Goal: Task Accomplishment & Management: Manage account settings

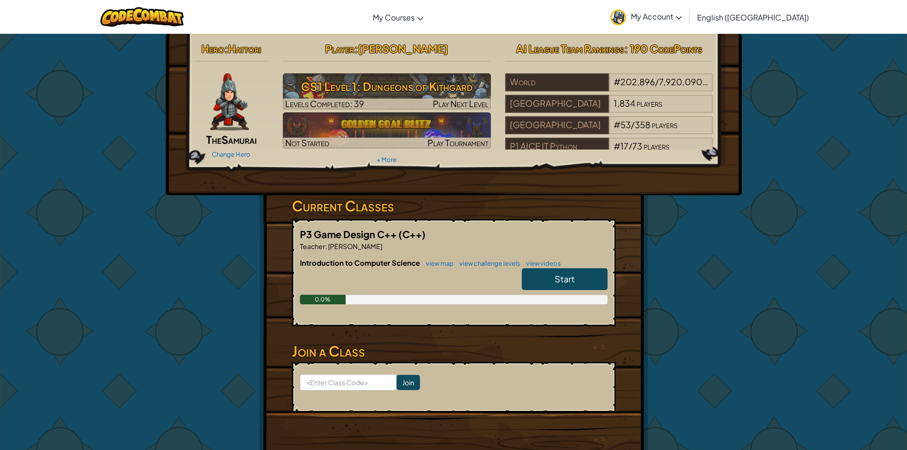
click at [682, 17] on icon at bounding box center [679, 17] width 6 height 3
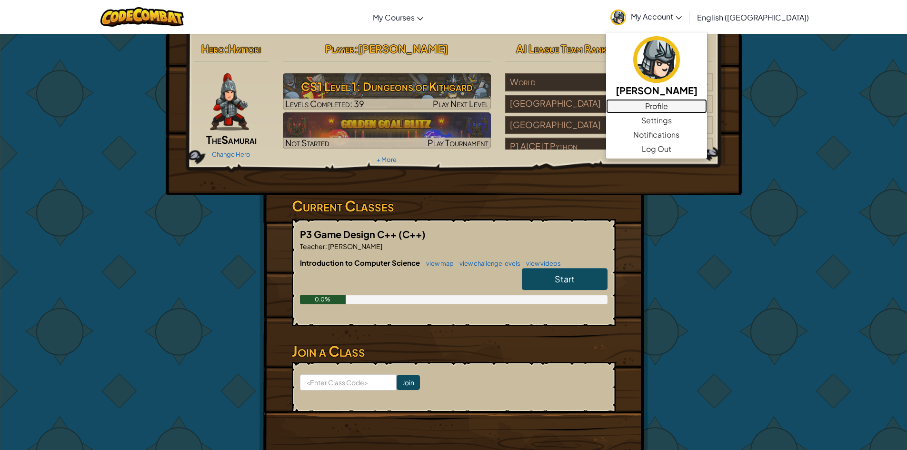
click at [707, 106] on link "Profile" at bounding box center [656, 106] width 101 height 14
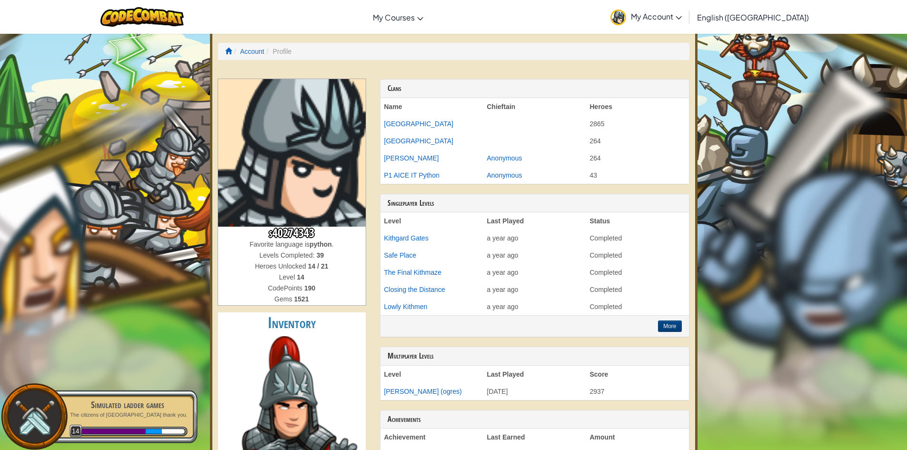
click at [682, 20] on span "My Account" at bounding box center [656, 16] width 51 height 10
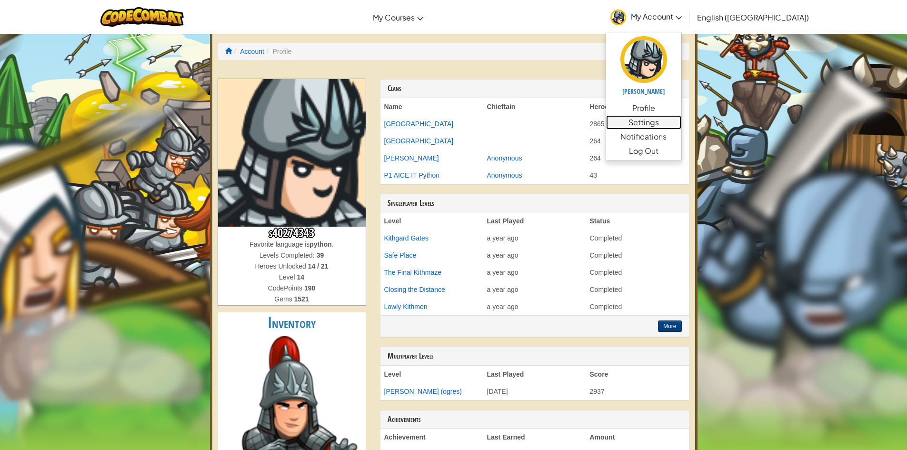
click at [682, 124] on link "Settings" at bounding box center [643, 122] width 75 height 14
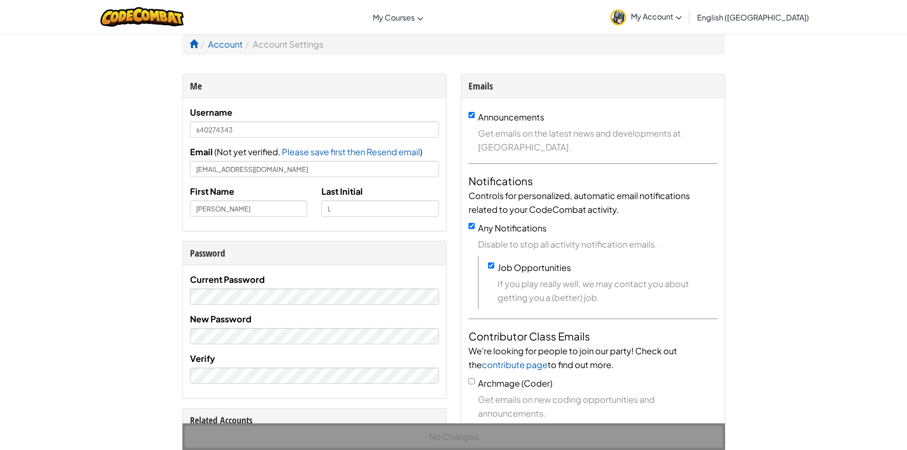
scroll to position [48, 0]
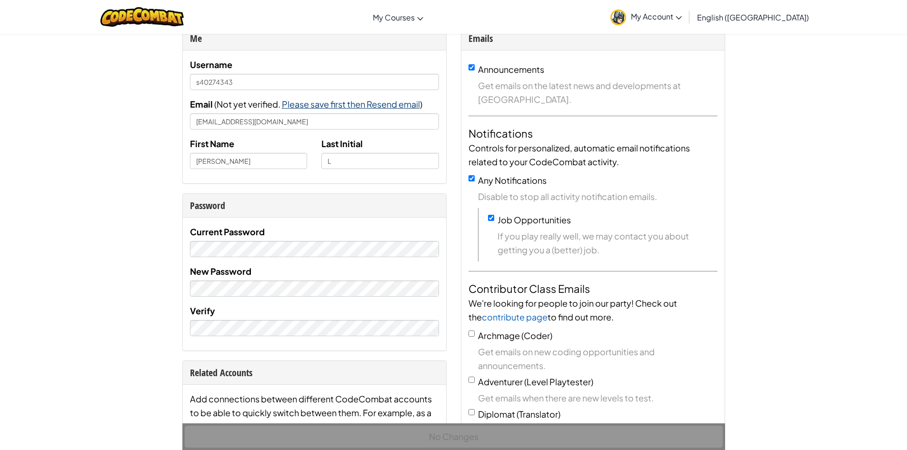
click at [358, 104] on span "Please save first then Resend email" at bounding box center [351, 104] width 138 height 11
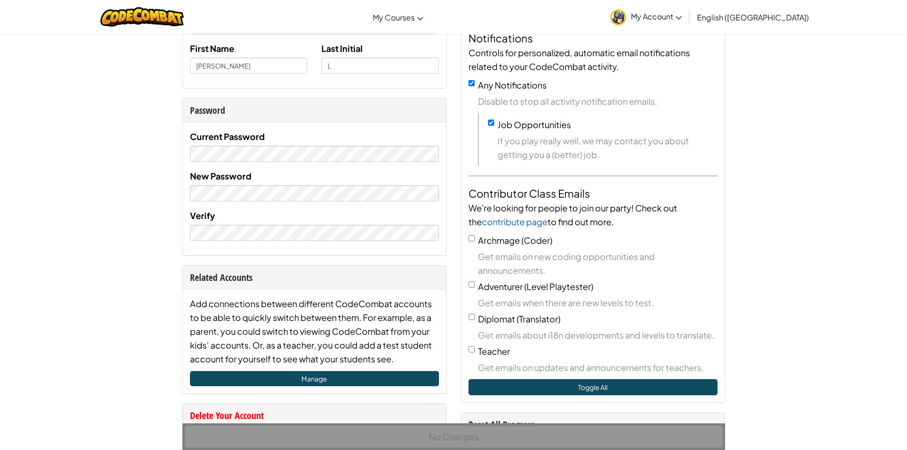
scroll to position [0, 0]
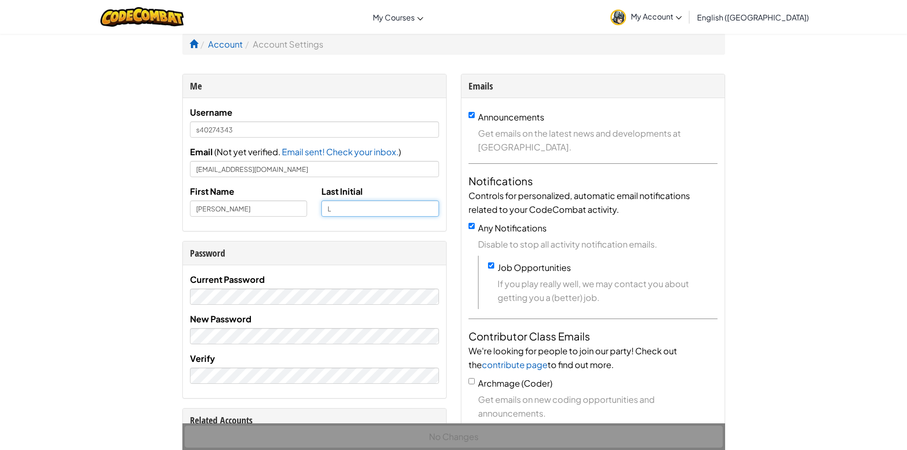
click at [400, 215] on input "L" at bounding box center [381, 209] width 118 height 16
click at [416, 212] on input "[PERSON_NAME]" at bounding box center [381, 209] width 118 height 16
type input "[PERSON_NAME]"
click at [429, 227] on div "Username s40274343 Email ( Not yet verified. Please save first then Resend emai…" at bounding box center [314, 164] width 263 height 133
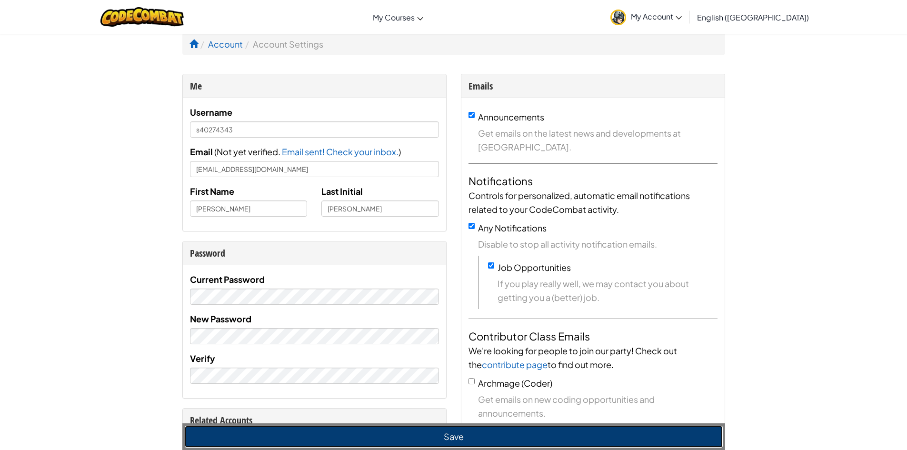
click at [444, 430] on button "Save" at bounding box center [454, 437] width 538 height 22
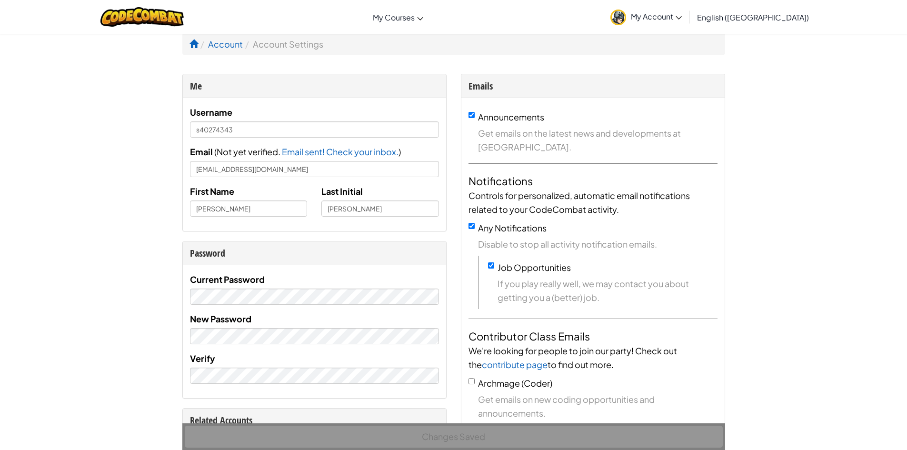
click at [687, 22] on link "My Account" at bounding box center [646, 17] width 81 height 30
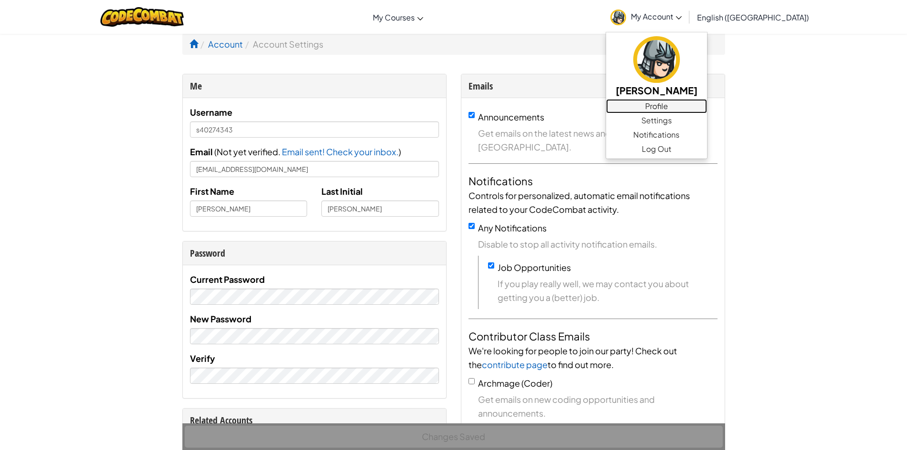
click at [707, 111] on link "Profile" at bounding box center [656, 106] width 101 height 14
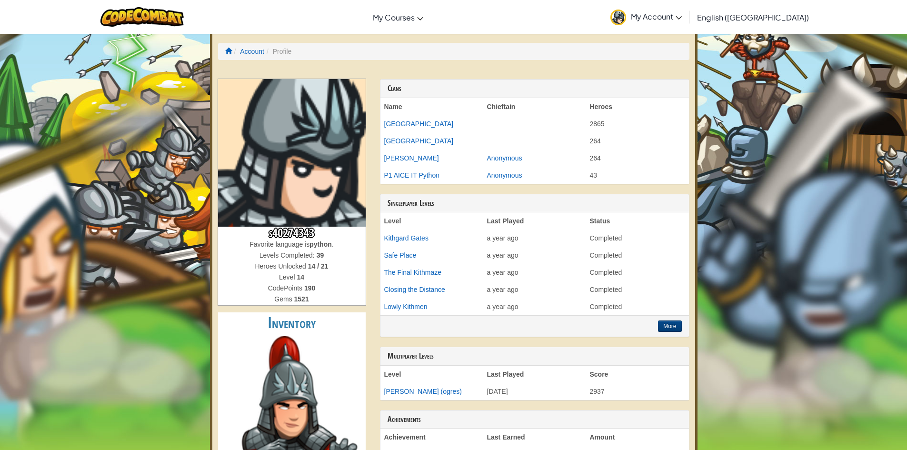
click at [682, 20] on span "My Account" at bounding box center [656, 16] width 51 height 10
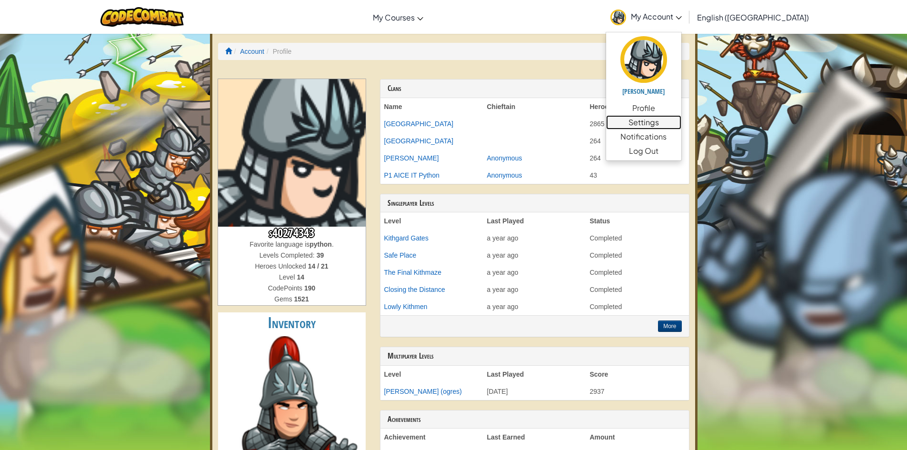
click at [682, 120] on link "Settings" at bounding box center [643, 122] width 75 height 14
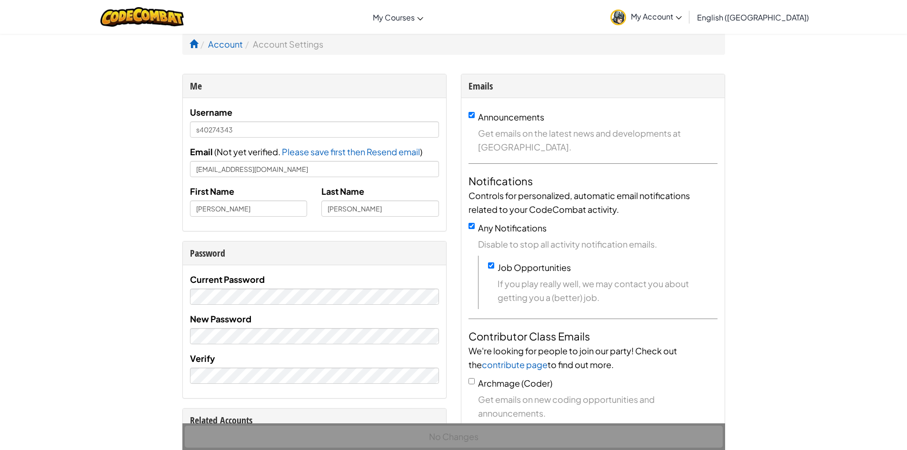
click at [682, 17] on span "My Account" at bounding box center [656, 16] width 51 height 10
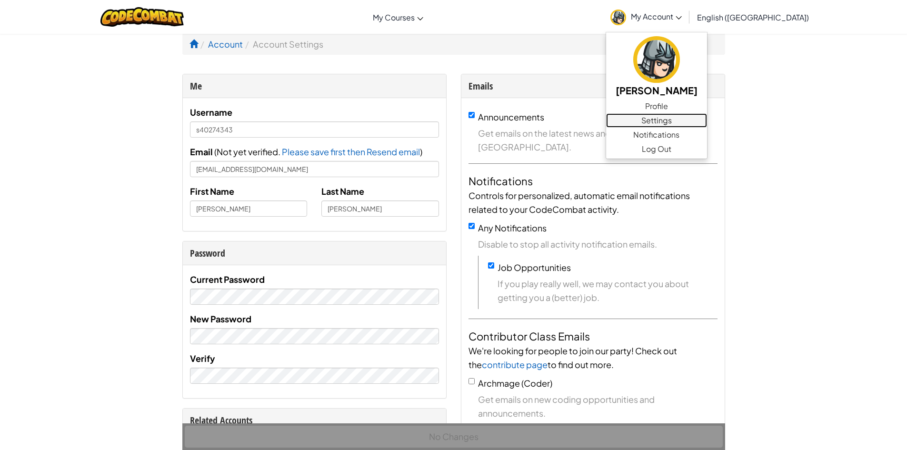
click at [707, 121] on link "Settings" at bounding box center [656, 120] width 101 height 14
click at [680, 130] on span "Notifications" at bounding box center [657, 134] width 46 height 11
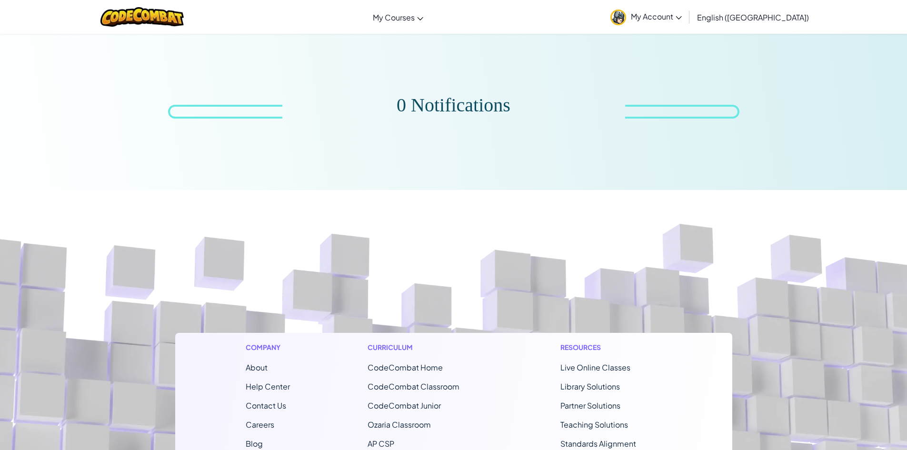
click at [682, 21] on span "My Account" at bounding box center [656, 16] width 51 height 10
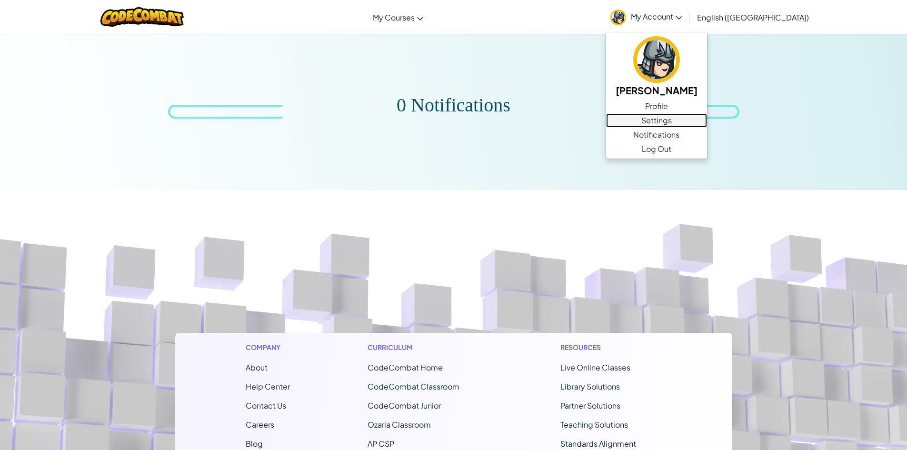
click at [707, 117] on link "Settings" at bounding box center [656, 120] width 101 height 14
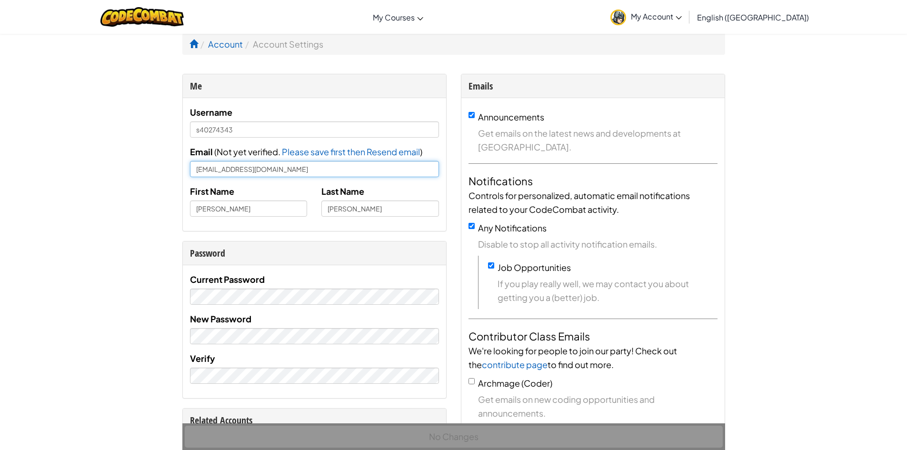
click at [262, 171] on input "[EMAIL_ADDRESS][DOMAIN_NAME]" at bounding box center [314, 169] width 249 height 16
click at [321, 170] on input "jlin.primary@gmail.com" at bounding box center [314, 169] width 249 height 16
type input "jlin.primary@gmail.com"
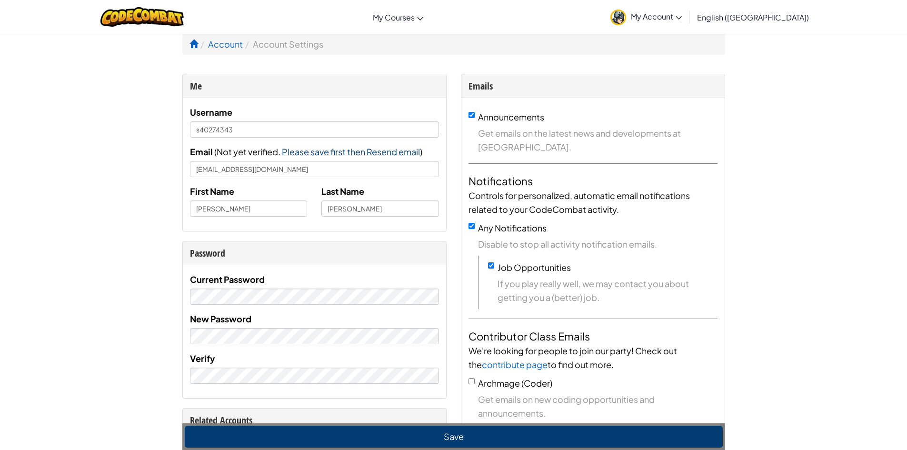
click at [337, 156] on span "Please save first then Resend email" at bounding box center [351, 151] width 138 height 11
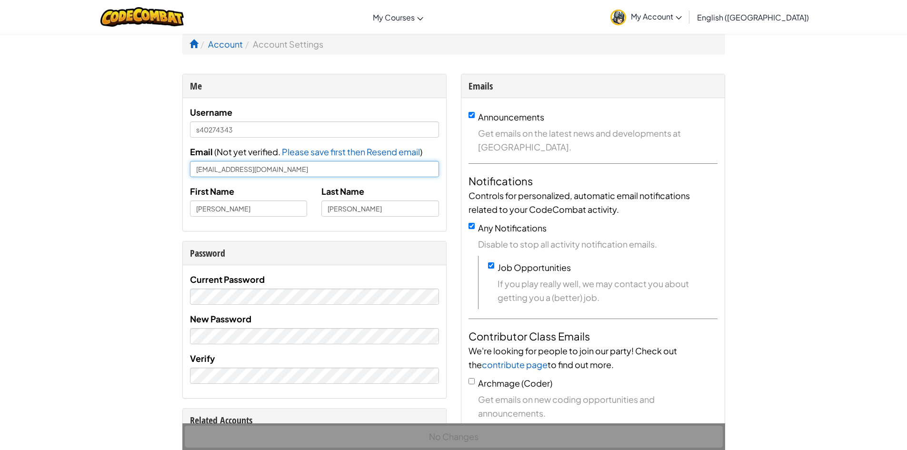
click at [396, 169] on input "[EMAIL_ADDRESS][DOMAIN_NAME]" at bounding box center [314, 169] width 249 height 16
click at [356, 162] on input "[EMAIL_ADDRESS][DOMAIN_NAME]" at bounding box center [314, 169] width 249 height 16
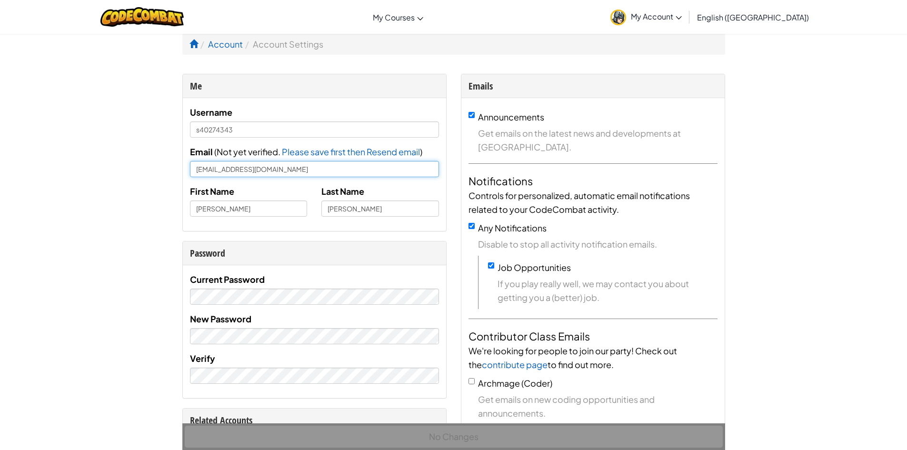
click at [356, 162] on input "[EMAIL_ADDRESS][DOMAIN_NAME]" at bounding box center [314, 169] width 249 height 16
click at [356, 162] on input "s40274343@stu.palmbeachschools.org" at bounding box center [314, 169] width 249 height 16
type input "p"
click at [377, 176] on input "[EMAIL_ADDRESS][DOMAIN_NAME]" at bounding box center [314, 169] width 249 height 16
type input "[EMAIL_ADDRESS][DOMAIN_NAME]"
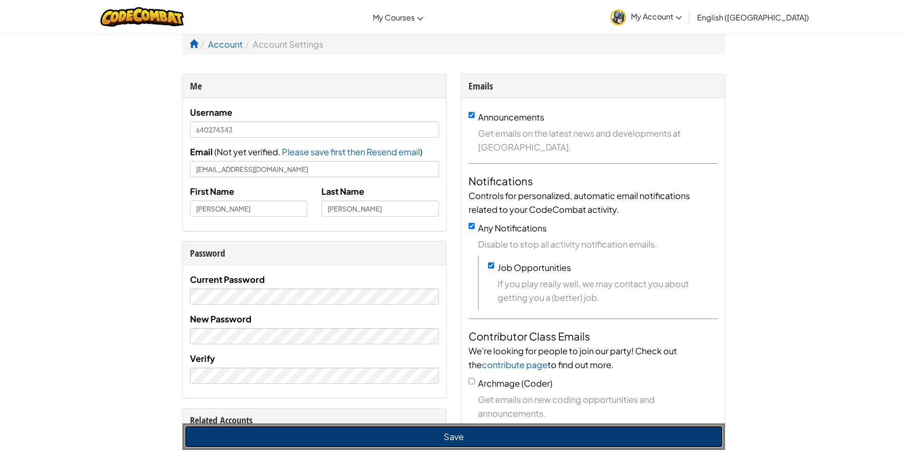
click at [426, 444] on button "Save" at bounding box center [454, 437] width 538 height 22
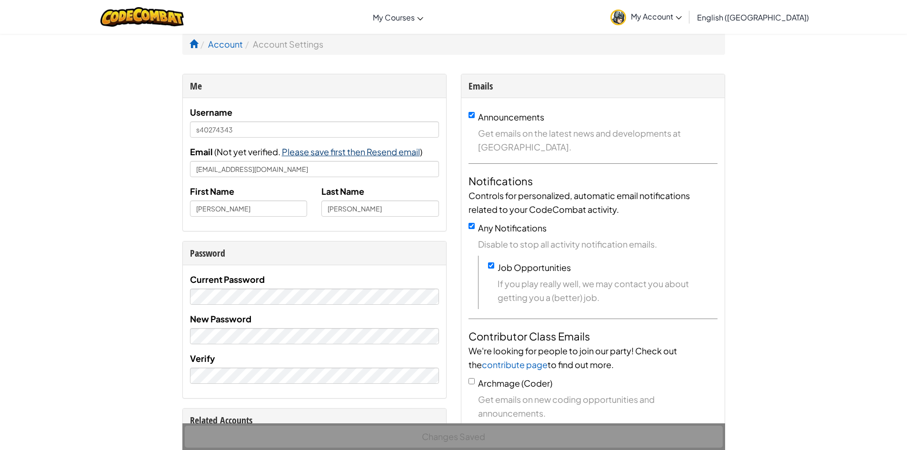
click at [355, 151] on span "Please save first then Resend email" at bounding box center [351, 151] width 138 height 11
click at [323, 157] on span "Email sent! Check your inbox." at bounding box center [340, 151] width 117 height 11
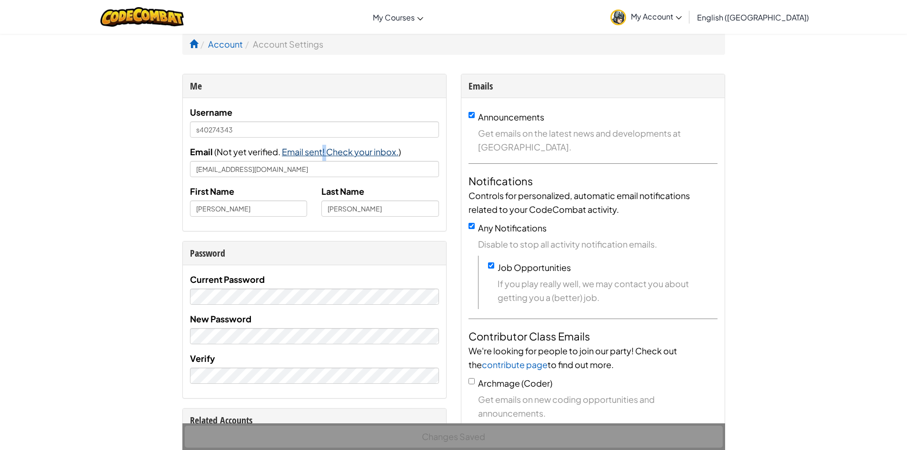
click at [323, 157] on span "Email sent! Check your inbox." at bounding box center [340, 151] width 117 height 11
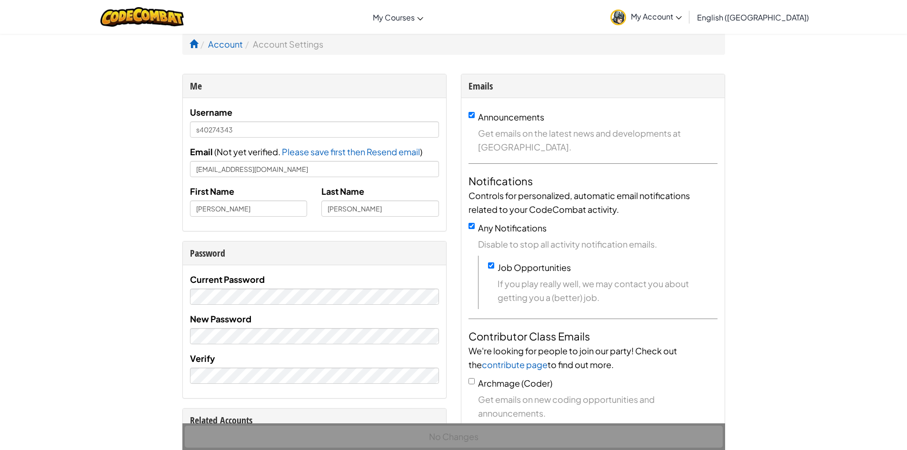
click at [70, 28] on div "Toggle navigation My Courses CodeCombat Classroom Ozaria Classroom AI League Es…" at bounding box center [454, 17] width 912 height 34
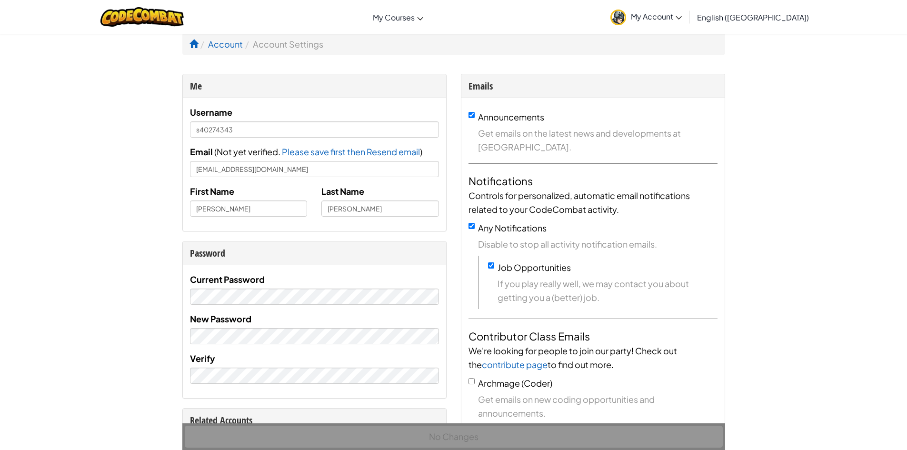
click at [50, 23] on div "Toggle navigation My Courses CodeCombat Classroom Ozaria Classroom AI League Es…" at bounding box center [454, 17] width 912 height 34
click at [162, 19] on img at bounding box center [142, 17] width 83 height 20
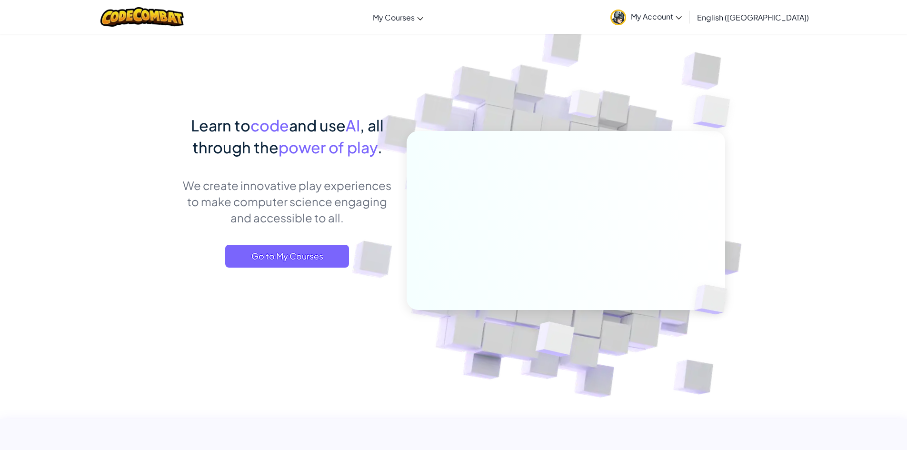
click at [193, 137] on h1 "Learn to code and use AI , all through the power of play ." at bounding box center [287, 136] width 210 height 44
